Goal: Navigation & Orientation: Find specific page/section

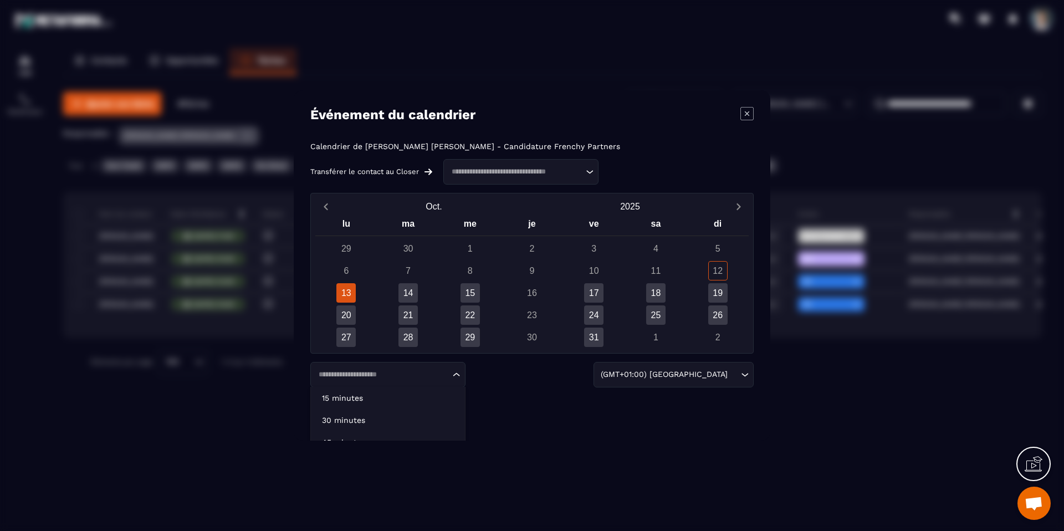
click at [388, 380] on input "Search for option" at bounding box center [382, 374] width 135 height 11
click at [379, 423] on p "30 minutes" at bounding box center [388, 420] width 132 height 11
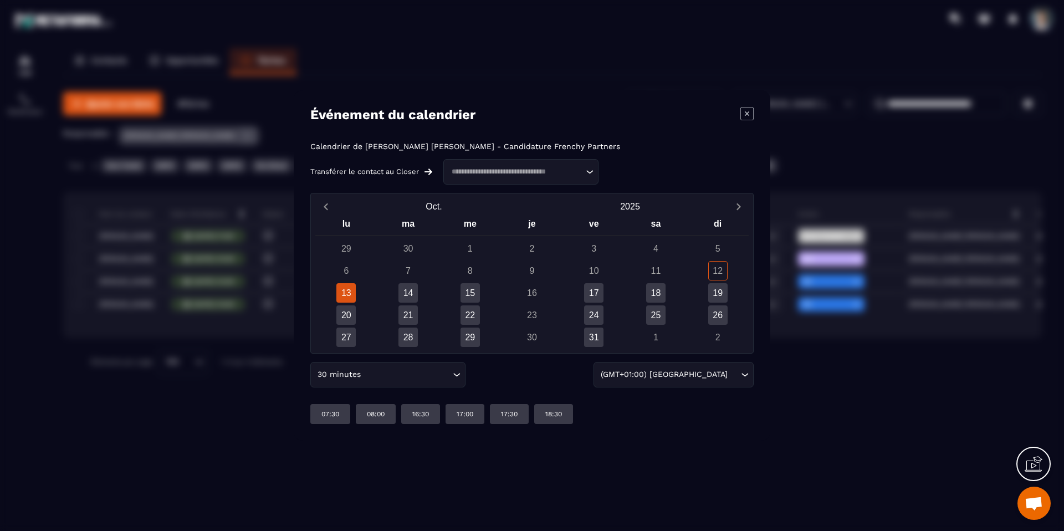
click at [339, 371] on div "30 minutes" at bounding box center [382, 375] width 137 height 12
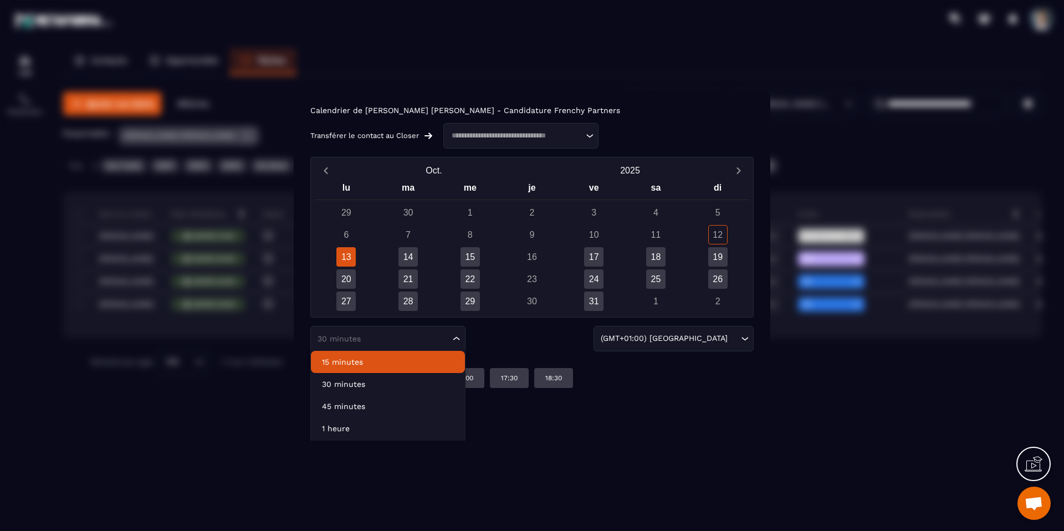
scroll to position [58, 0]
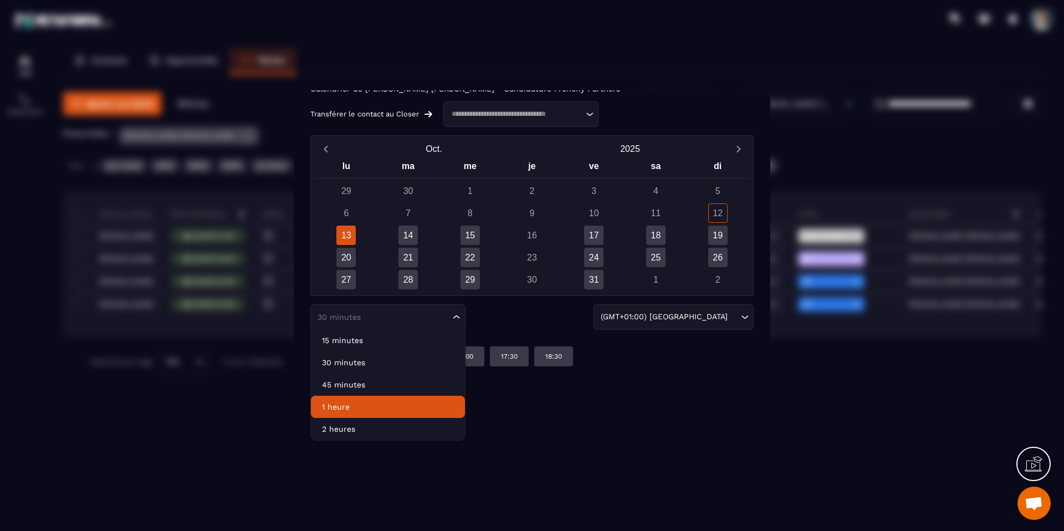
click at [257, 426] on div "Modal window" at bounding box center [532, 265] width 1064 height 531
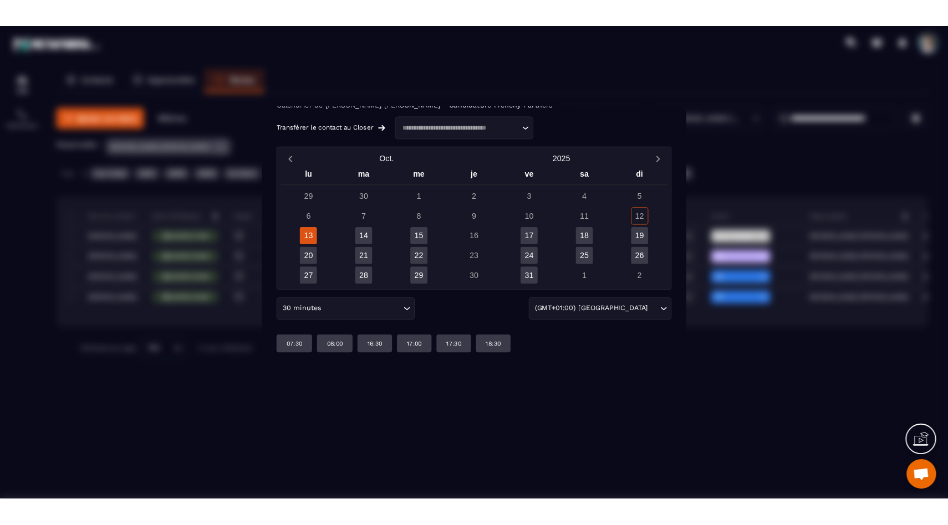
scroll to position [0, 0]
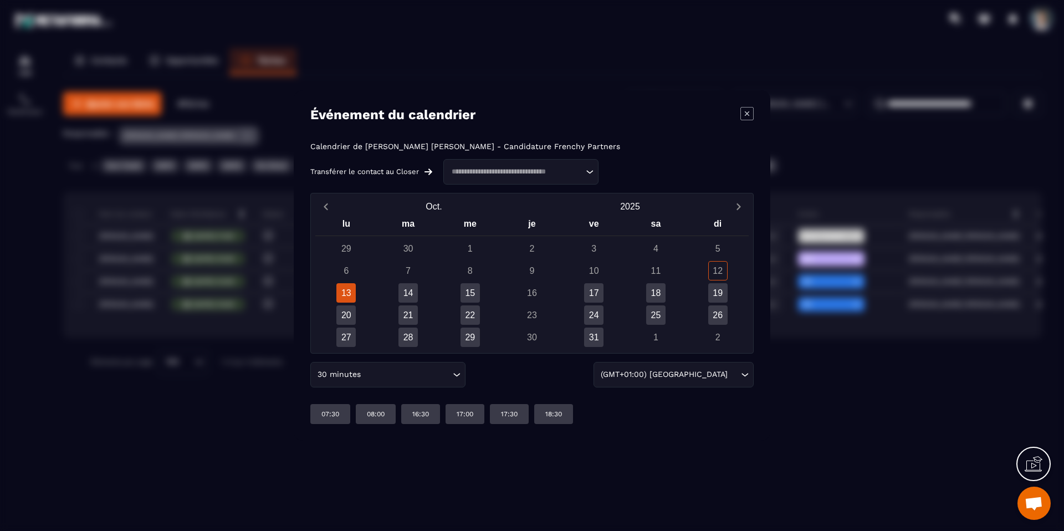
click at [751, 120] on div "Modal window" at bounding box center [746, 115] width 13 height 16
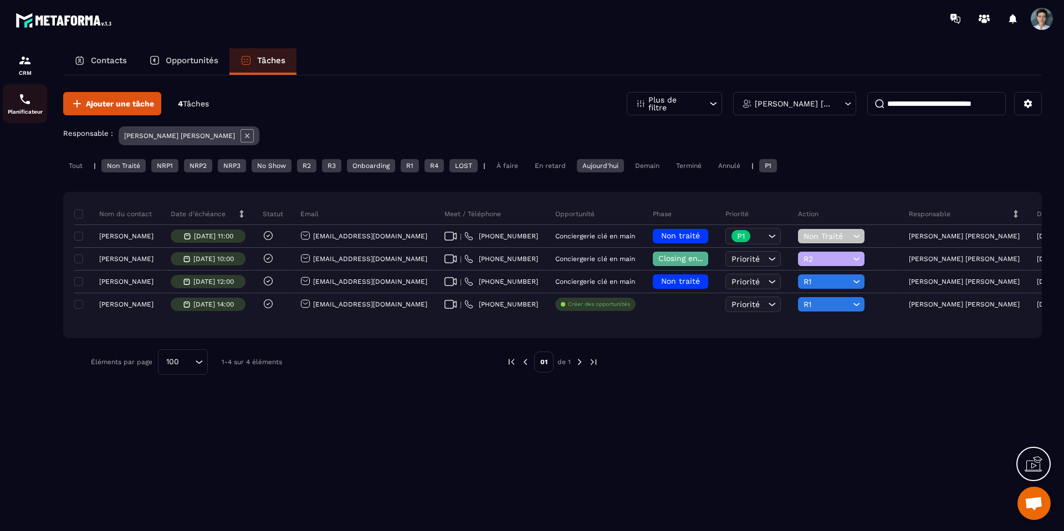
click at [28, 103] on img at bounding box center [24, 99] width 13 height 13
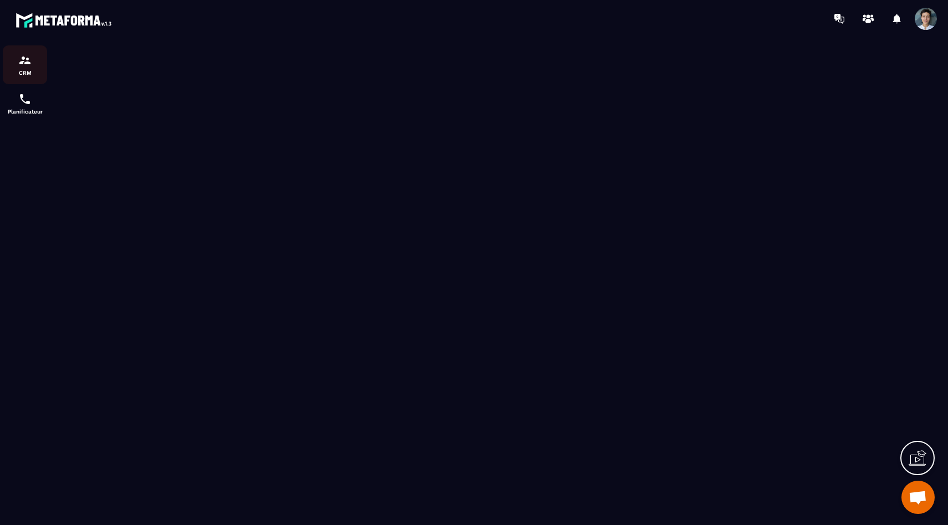
click at [22, 62] on img at bounding box center [24, 60] width 13 height 13
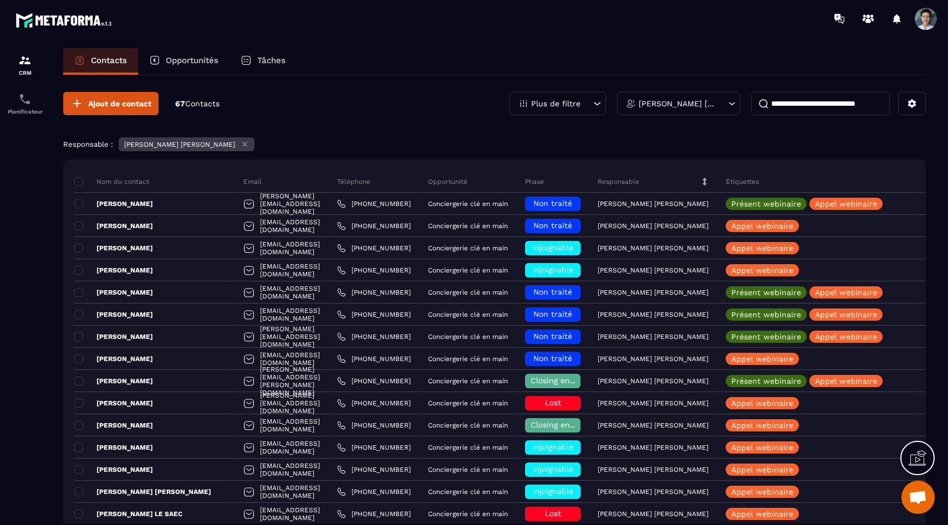
click at [282, 51] on div "Tâches" at bounding box center [262, 61] width 67 height 27
